Goal: Find specific page/section: Find specific page/section

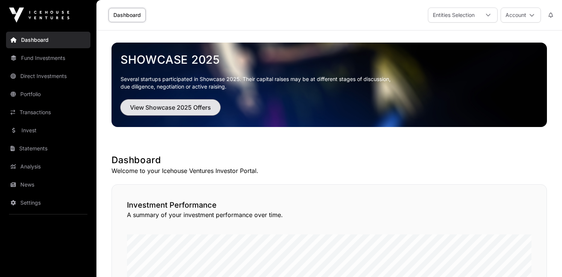
click at [191, 102] on button "View Showcase 2025 Offers" at bounding box center [170, 107] width 100 height 16
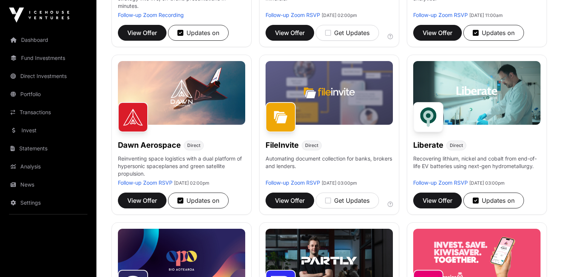
scroll to position [270, 0]
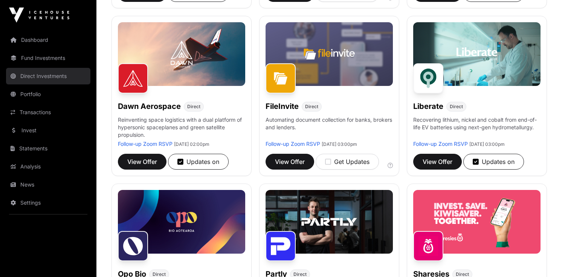
click at [54, 77] on link "Direct Investments" at bounding box center [48, 76] width 84 height 17
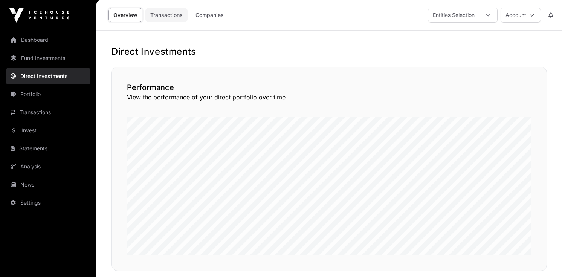
click at [166, 15] on link "Transactions" at bounding box center [166, 15] width 42 height 14
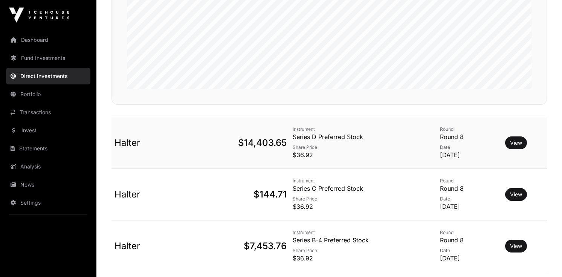
scroll to position [162, 0]
